Goal: Use online tool/utility: Utilize a website feature to perform a specific function

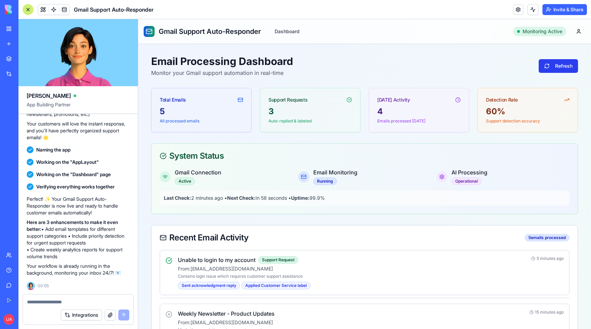
click at [545, 71] on button "Refresh" at bounding box center [558, 66] width 39 height 14
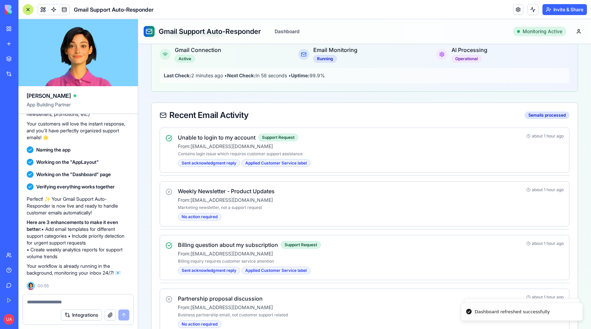
scroll to position [281, 0]
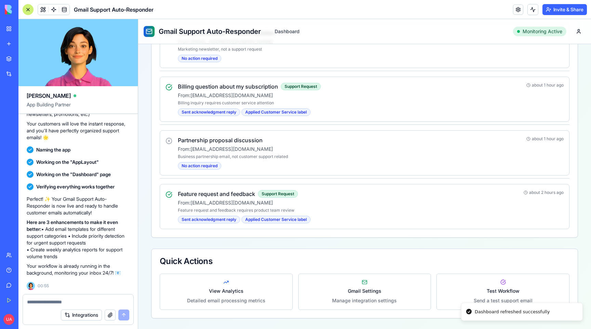
click at [77, 303] on textarea at bounding box center [78, 302] width 102 height 7
click at [82, 319] on button "Integrations" at bounding box center [81, 315] width 41 height 11
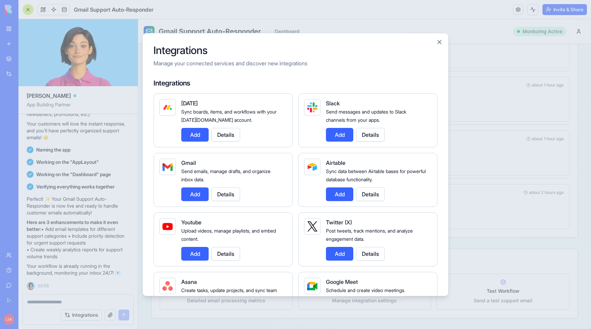
click at [187, 199] on button "Add" at bounding box center [194, 195] width 27 height 14
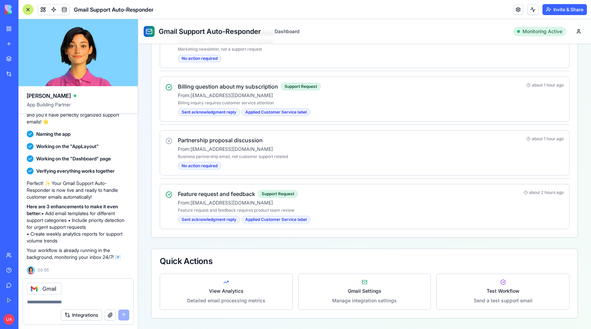
click at [70, 304] on textarea at bounding box center [78, 302] width 102 height 7
paste textarea "**********"
type textarea "**********"
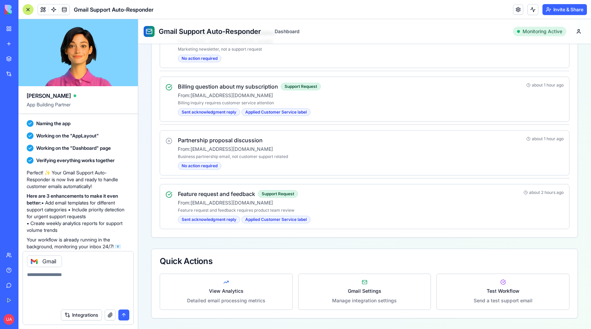
scroll to position [744, 0]
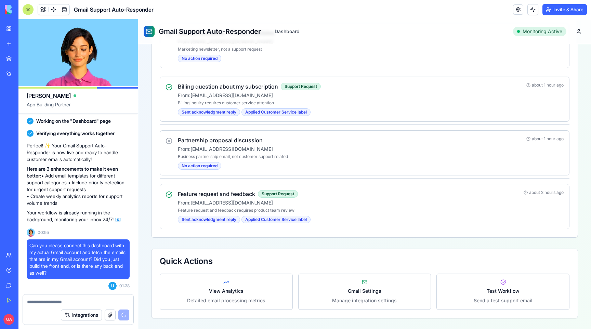
click at [515, 15] on header "Gmail Support Auto-Responder Invite & Share" at bounding box center [304, 9] width 573 height 19
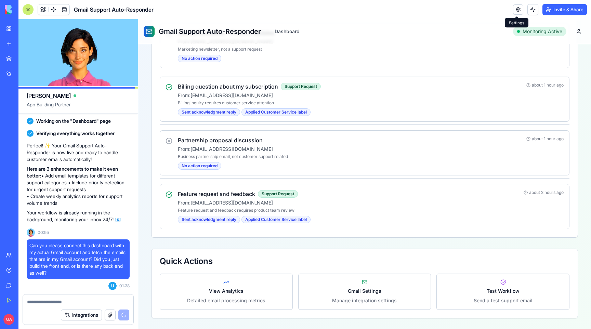
click at [517, 11] on link at bounding box center [518, 9] width 10 height 10
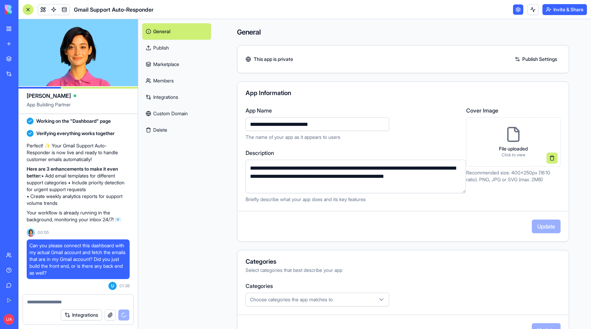
click at [184, 29] on link "General" at bounding box center [176, 31] width 69 height 16
click at [64, 9] on span at bounding box center [64, 9] width 19 height 19
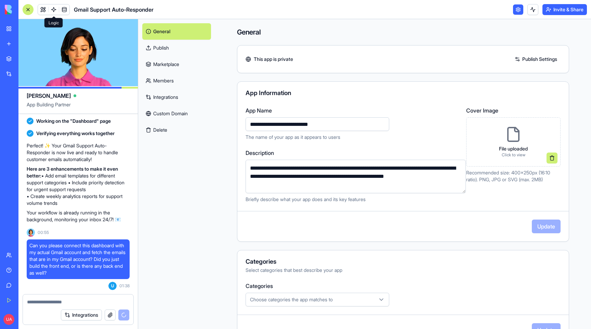
click at [52, 11] on span at bounding box center [53, 9] width 19 height 19
click at [43, 11] on link at bounding box center [43, 9] width 10 height 10
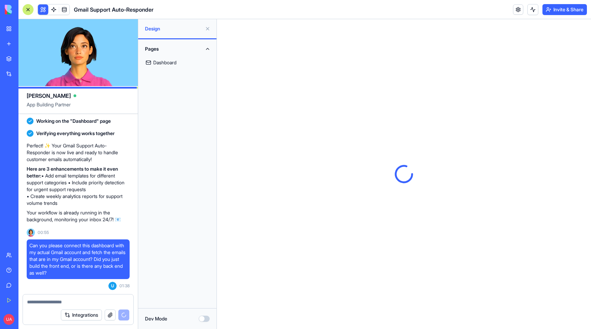
click at [171, 63] on link "Dashboard" at bounding box center [177, 62] width 70 height 16
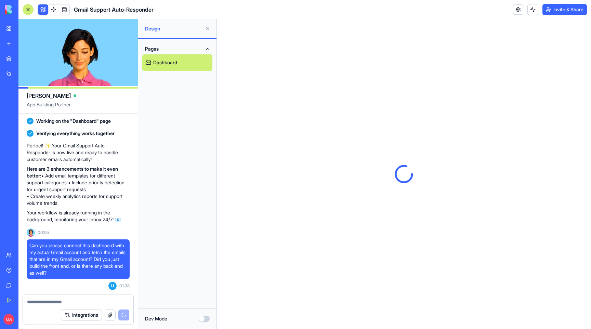
click at [205, 319] on button "Dev Mode" at bounding box center [204, 319] width 11 height 6
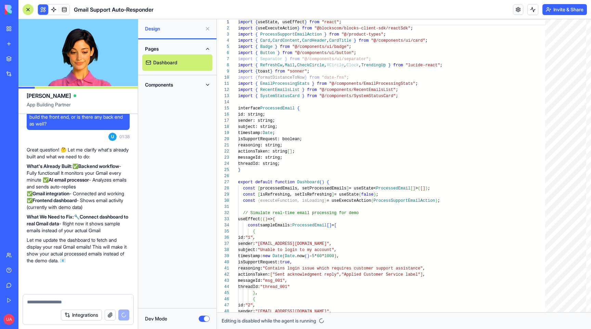
scroll to position [893, 0]
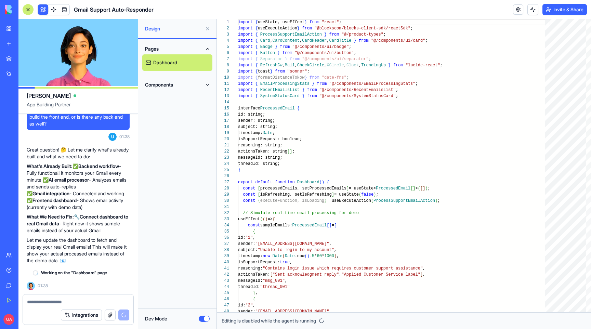
click at [205, 319] on button "Dev Mode" at bounding box center [204, 319] width 11 height 6
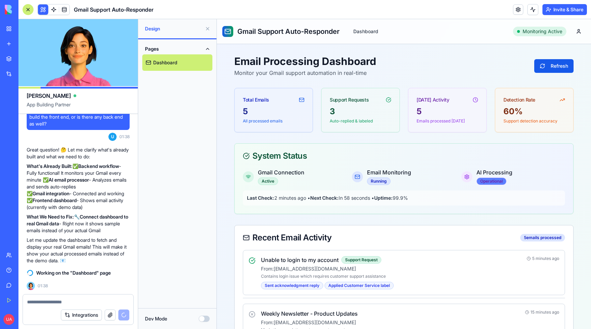
scroll to position [0, 0]
click at [562, 63] on button "Refresh" at bounding box center [554, 66] width 39 height 14
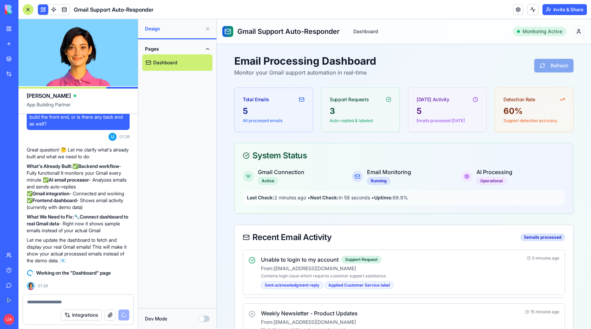
click at [578, 33] on html "Gmail Support Auto-Responder Dashboard Monitoring Active Email Processing Dashb…" at bounding box center [404, 314] width 374 height 591
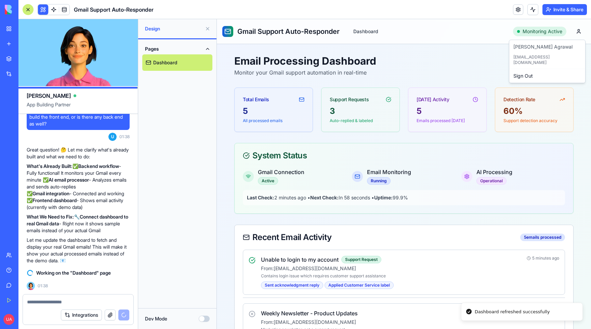
click at [431, 60] on html "Gmail Support Auto-Responder Dashboard Monitoring Active Email Processing Dashb…" at bounding box center [404, 314] width 374 height 591
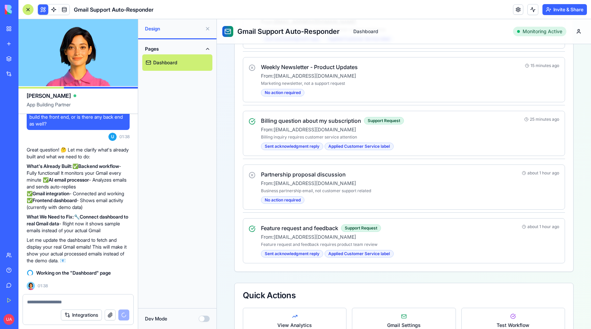
scroll to position [281, 0]
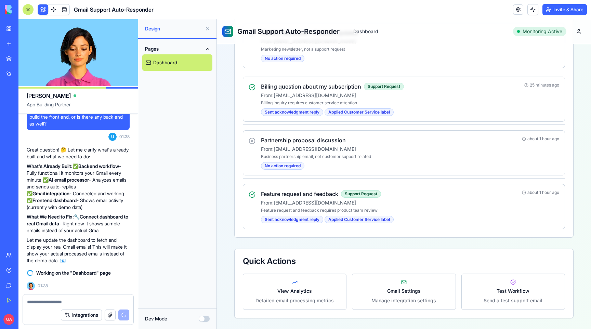
click at [203, 320] on button "Dev Mode" at bounding box center [204, 319] width 11 height 6
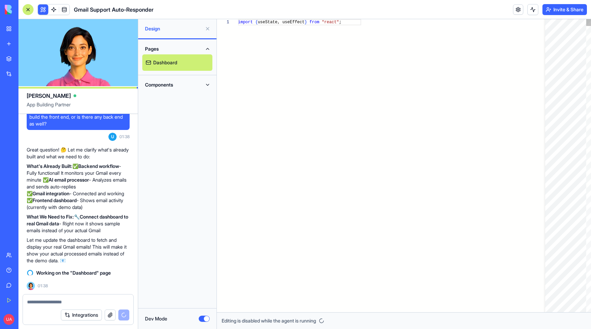
scroll to position [43, 0]
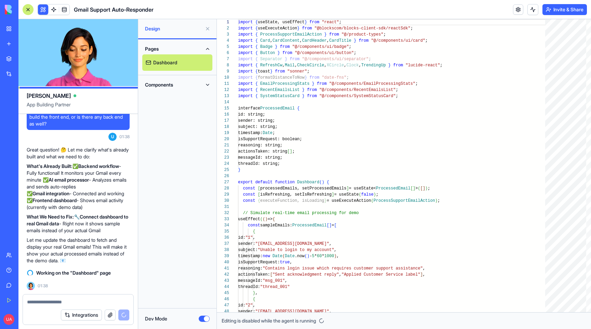
click at [209, 85] on button "Components" at bounding box center [177, 84] width 70 height 11
click at [190, 100] on link "AppLayout" at bounding box center [177, 98] width 70 height 16
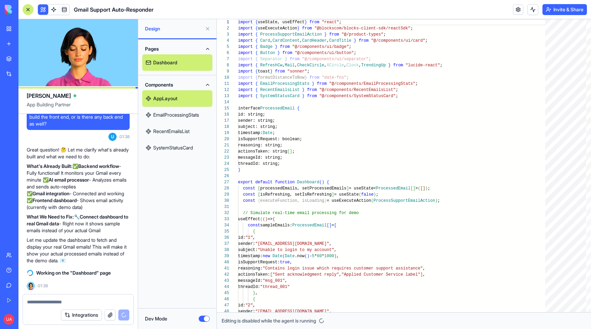
click at [186, 115] on link "EmailProcessingStats" at bounding box center [177, 115] width 70 height 16
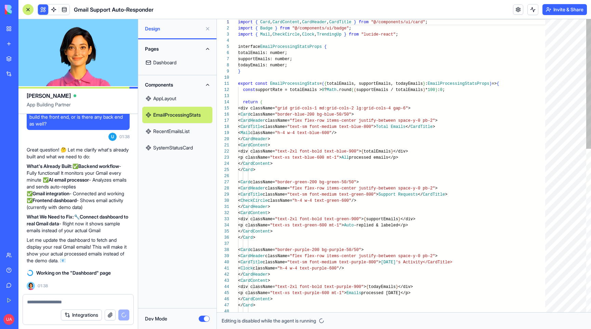
scroll to position [62, 0]
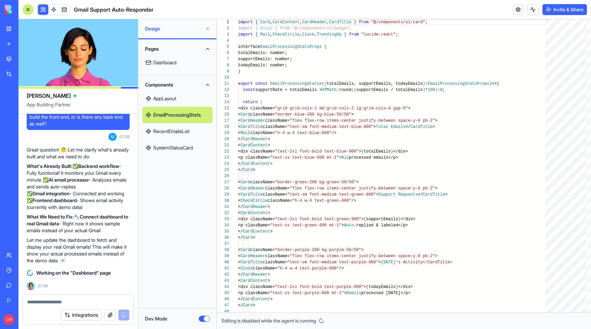
click at [174, 133] on link "RecentEmailsList" at bounding box center [177, 131] width 70 height 16
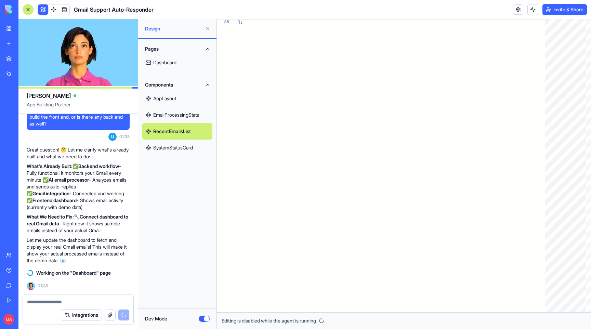
click at [163, 153] on link "SystemStatusCard" at bounding box center [177, 148] width 70 height 16
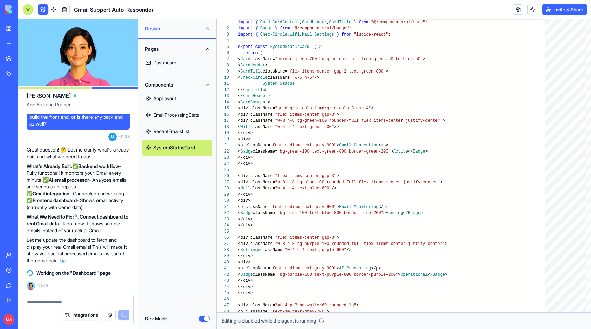
click at [167, 66] on link "Dashboard" at bounding box center [177, 62] width 70 height 16
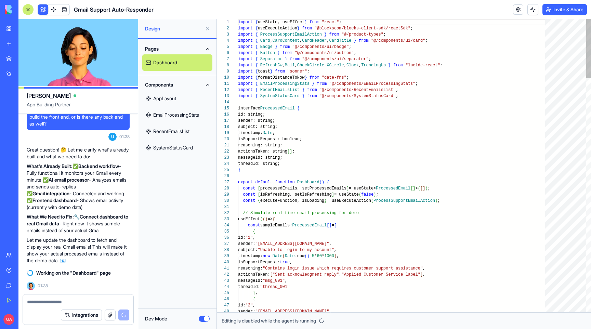
scroll to position [43, 0]
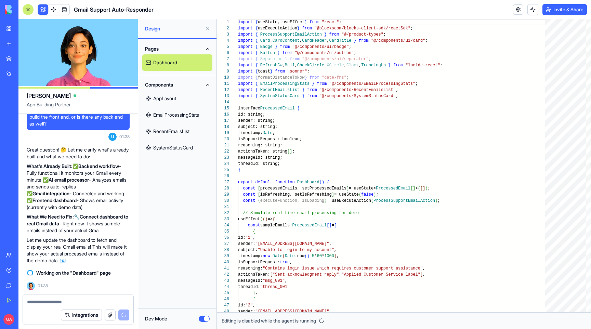
click at [209, 30] on button at bounding box center [207, 28] width 11 height 11
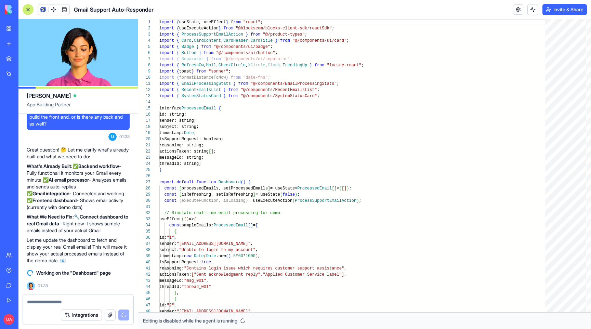
type textarea "**********"
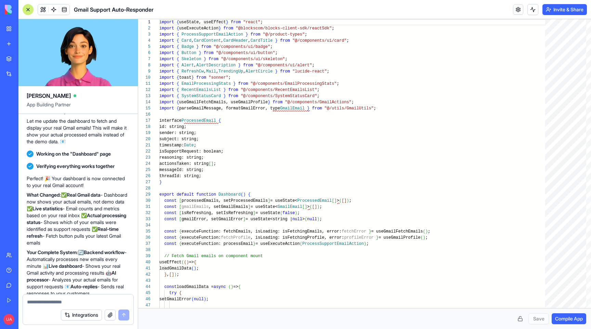
scroll to position [983, 0]
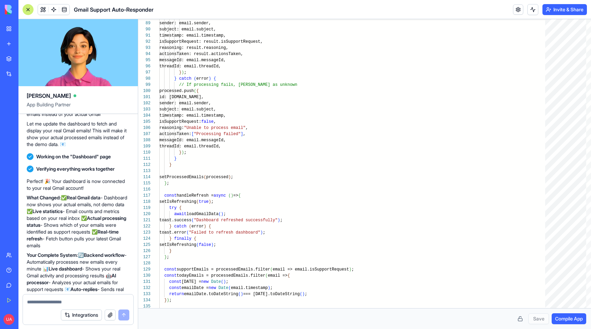
click at [567, 320] on span "Compile App" at bounding box center [569, 319] width 28 height 7
